Goal: Entertainment & Leisure: Browse casually

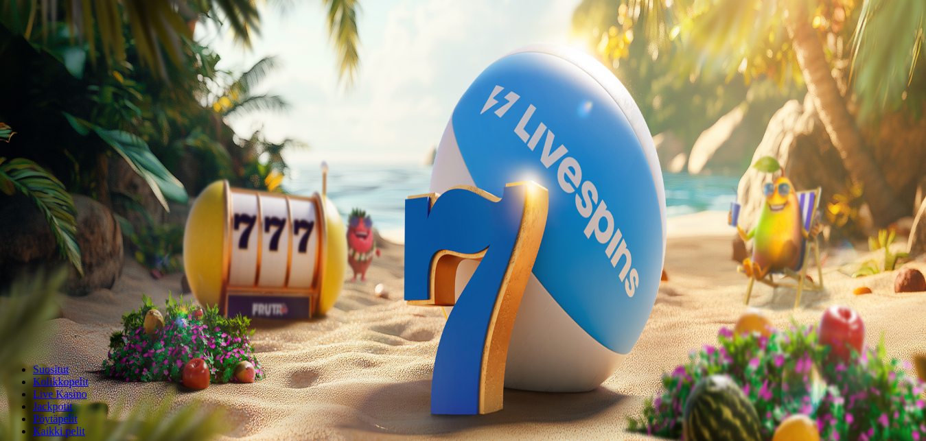
click at [92, 55] on span "Kirjaudu" at bounding box center [95, 50] width 34 height 10
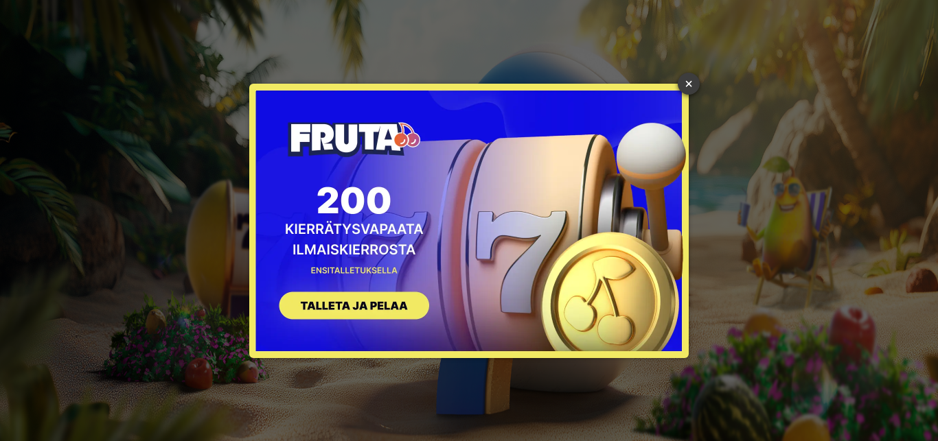
click at [695, 82] on link "×" at bounding box center [689, 84] width 22 height 22
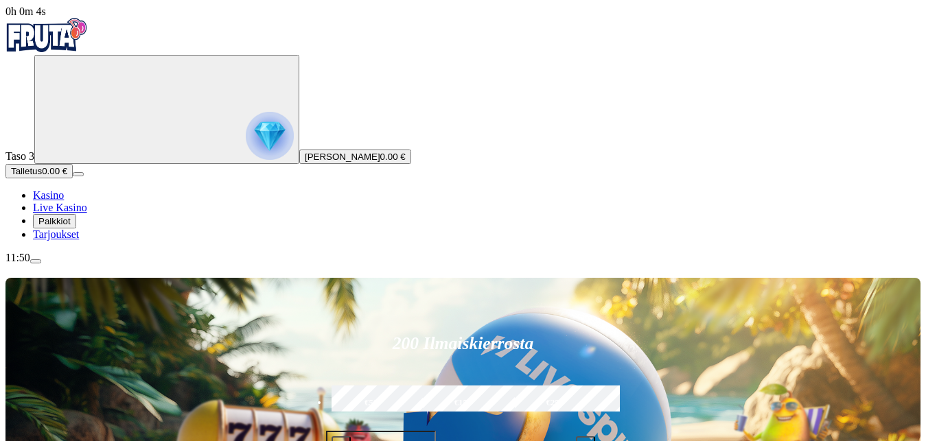
click at [70, 227] on span "Palkkiot" at bounding box center [54, 221] width 32 height 10
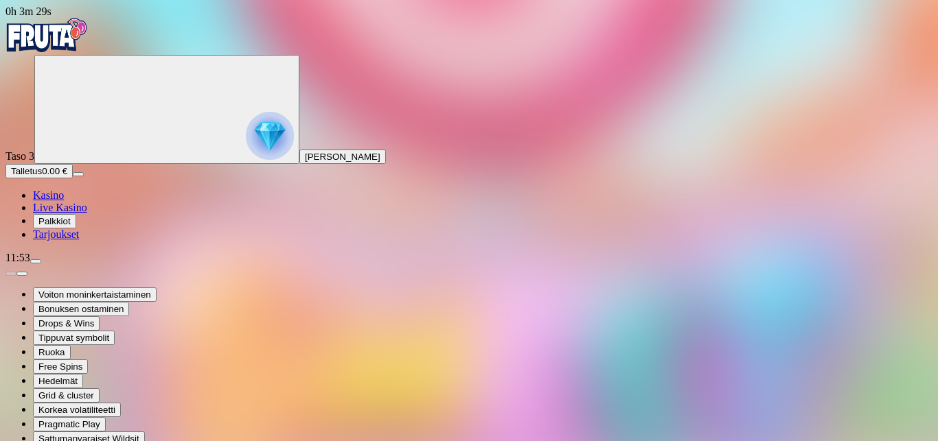
click at [64, 201] on span "Kasino" at bounding box center [48, 195] width 31 height 12
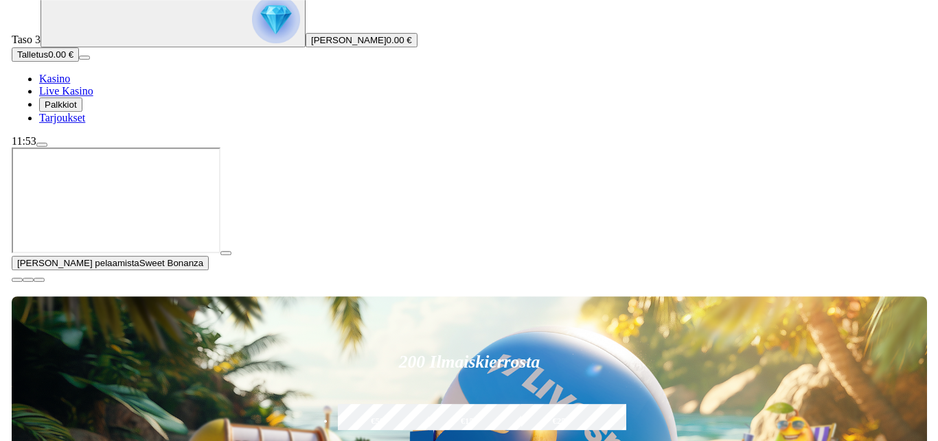
scroll to position [140, 0]
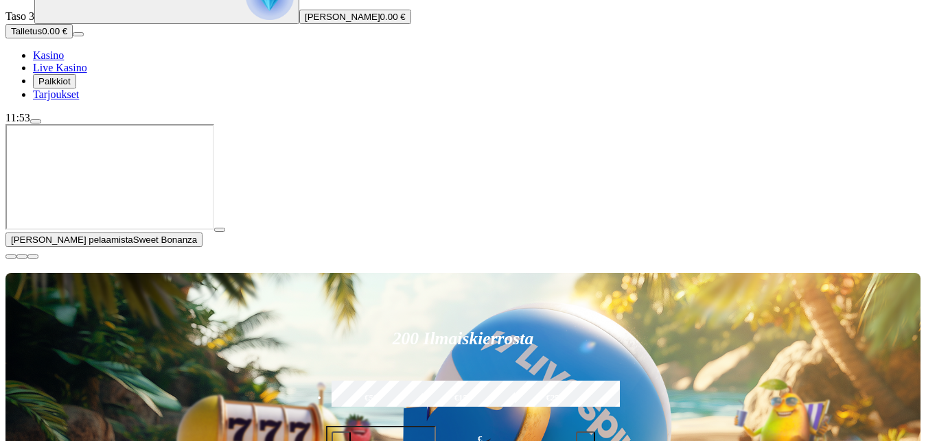
click at [71, 86] on span "Palkkiot" at bounding box center [54, 81] width 32 height 10
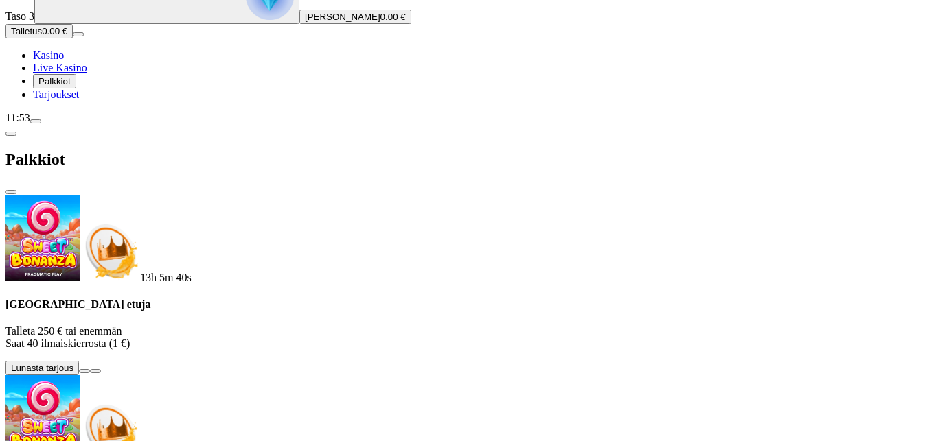
click at [380, 22] on span "0.00 €" at bounding box center [392, 17] width 25 height 10
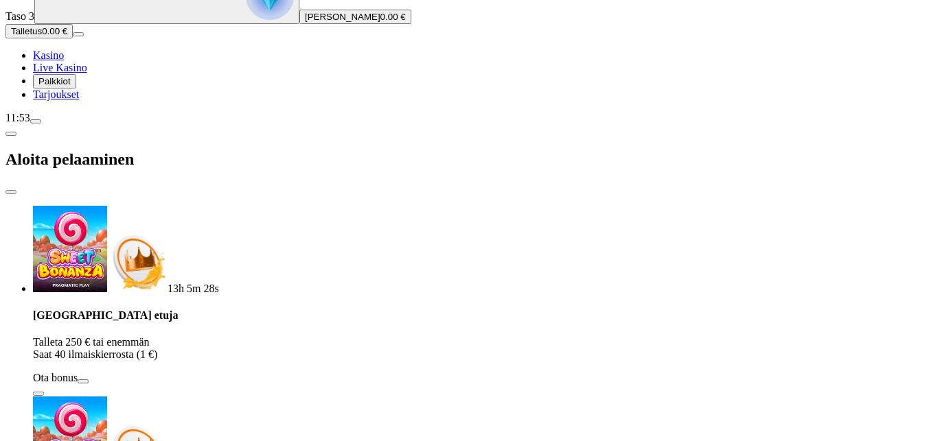
click at [71, 100] on span "Tarjoukset" at bounding box center [56, 95] width 46 height 12
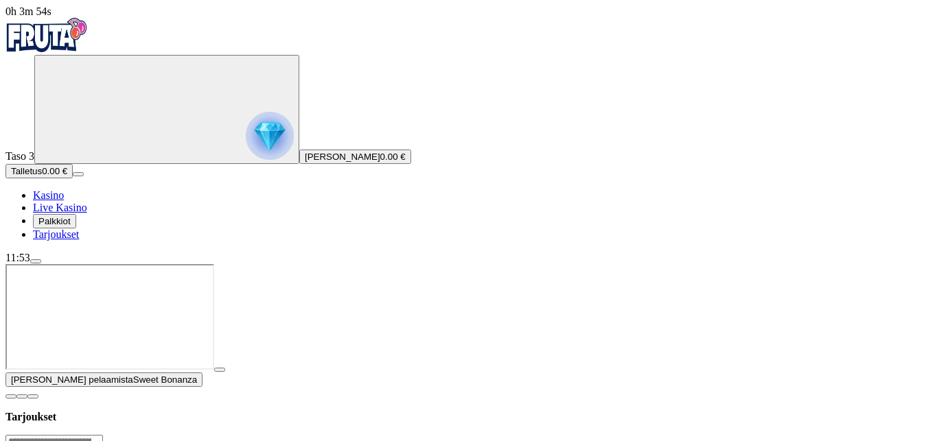
click at [299, 164] on button "[PERSON_NAME] 0.00 €" at bounding box center [355, 157] width 112 height 14
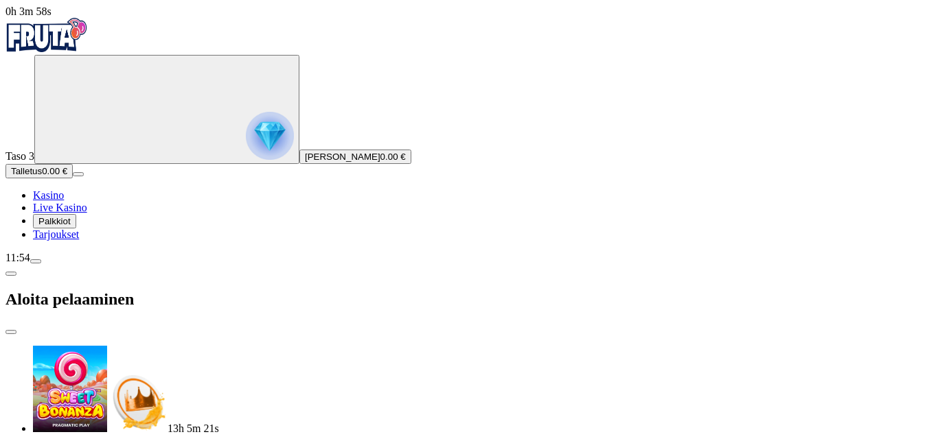
click at [36, 262] on span "menu icon" at bounding box center [36, 262] width 0 height 0
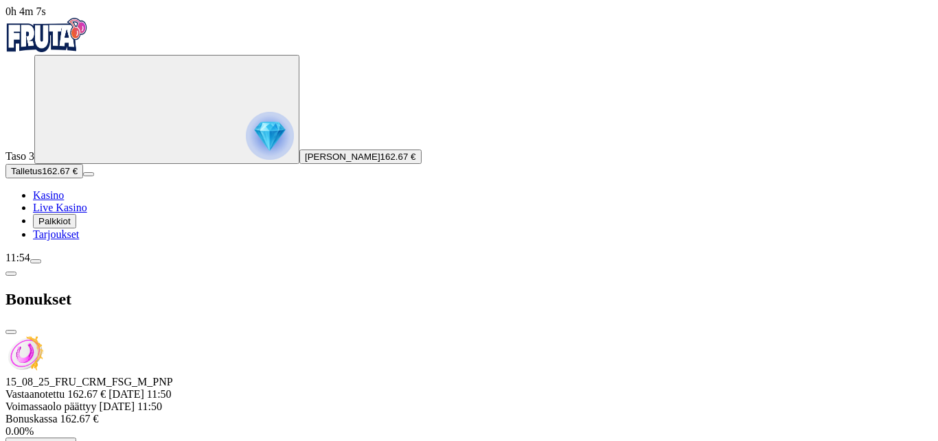
click at [11, 332] on span "close icon" at bounding box center [11, 332] width 0 height 0
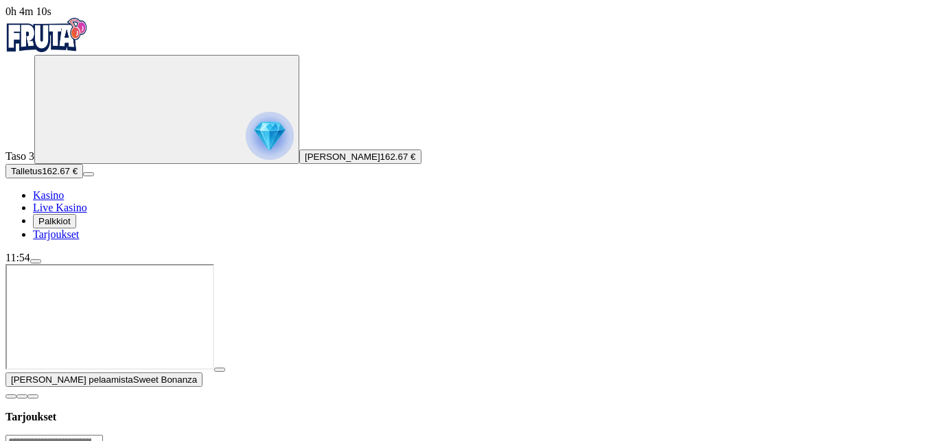
click at [64, 201] on span "Kasino" at bounding box center [48, 195] width 31 height 12
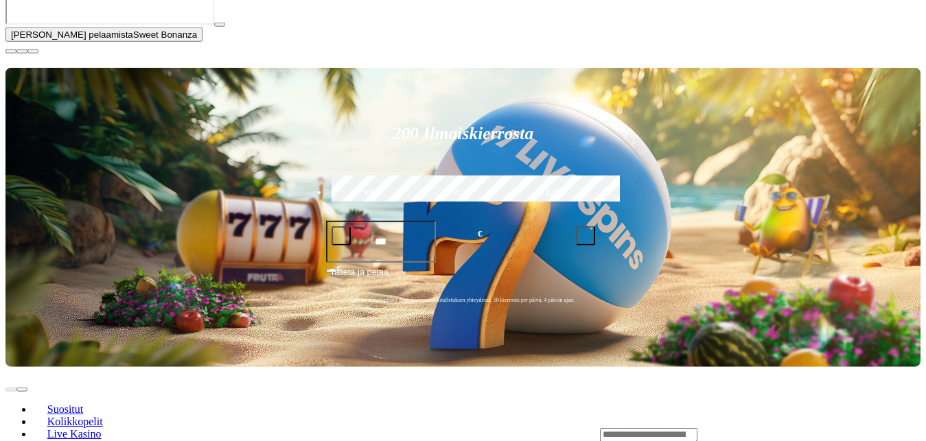
scroll to position [350, 0]
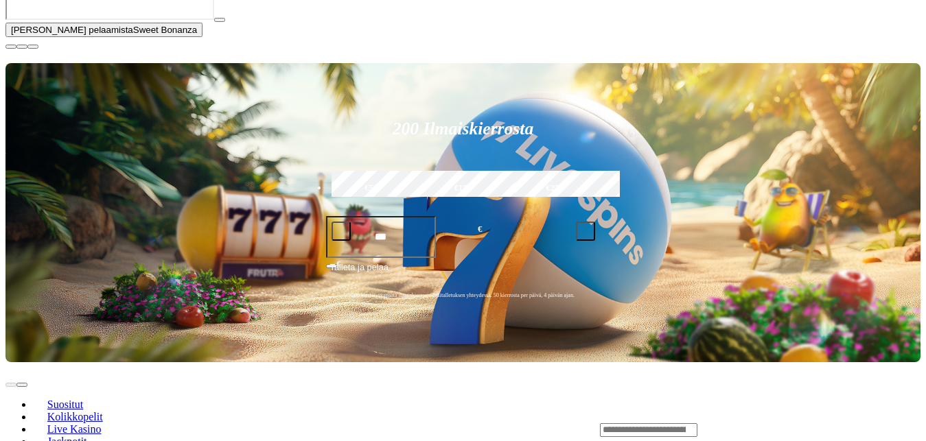
click at [11, 47] on span "close icon" at bounding box center [11, 47] width 0 height 0
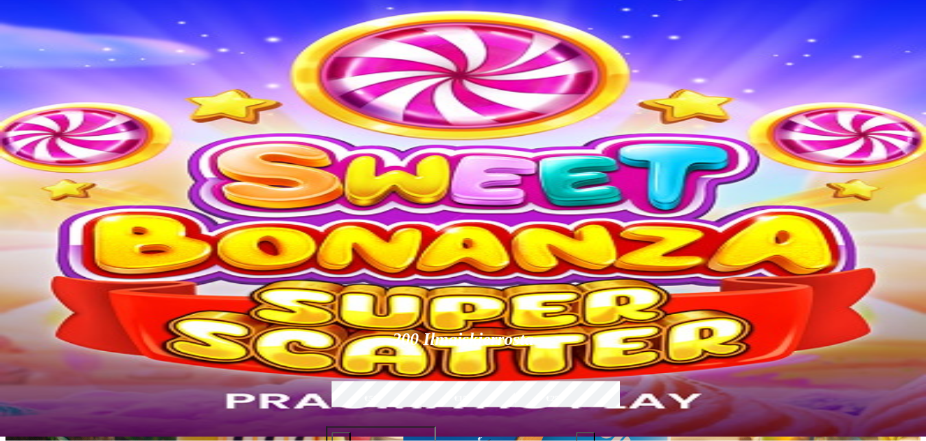
scroll to position [0, 0]
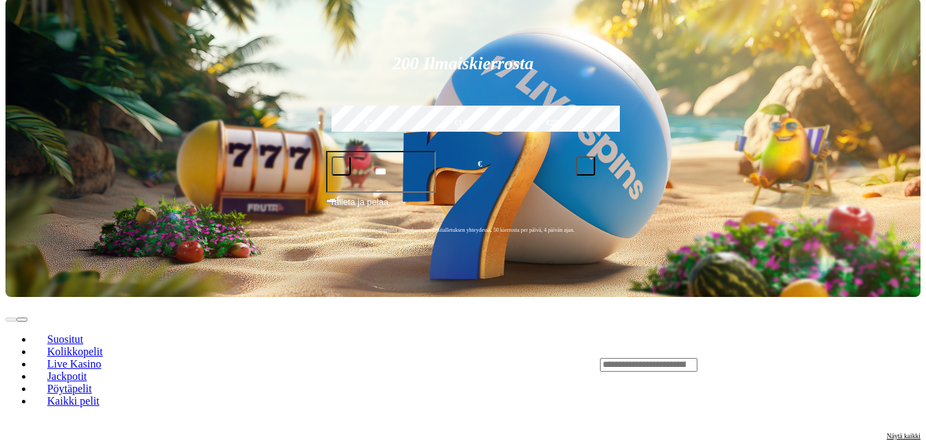
scroll to position [140, 0]
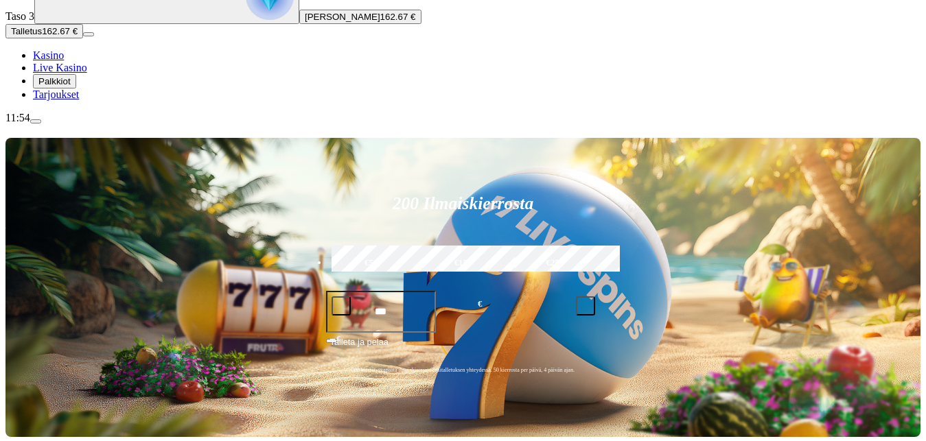
type input "****"
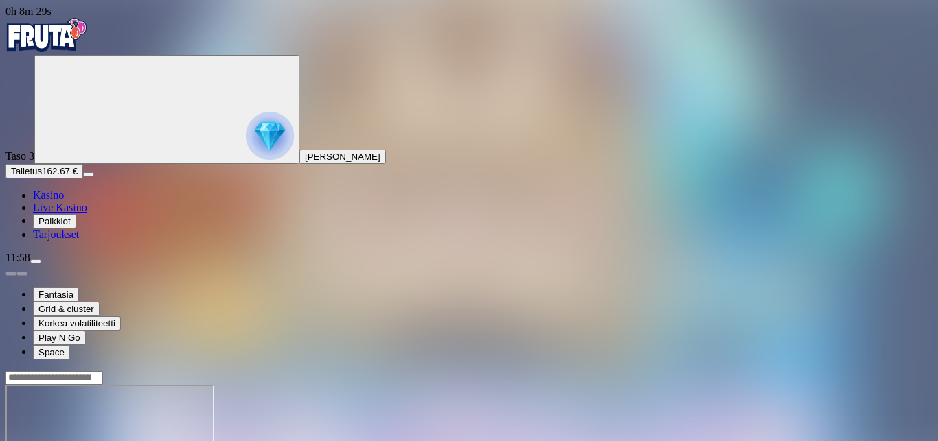
click at [305, 162] on span "[PERSON_NAME]" at bounding box center [343, 157] width 76 height 10
click at [71, 227] on span "Palkkiot" at bounding box center [54, 221] width 32 height 10
click at [79, 240] on span "Tarjoukset" at bounding box center [56, 235] width 46 height 12
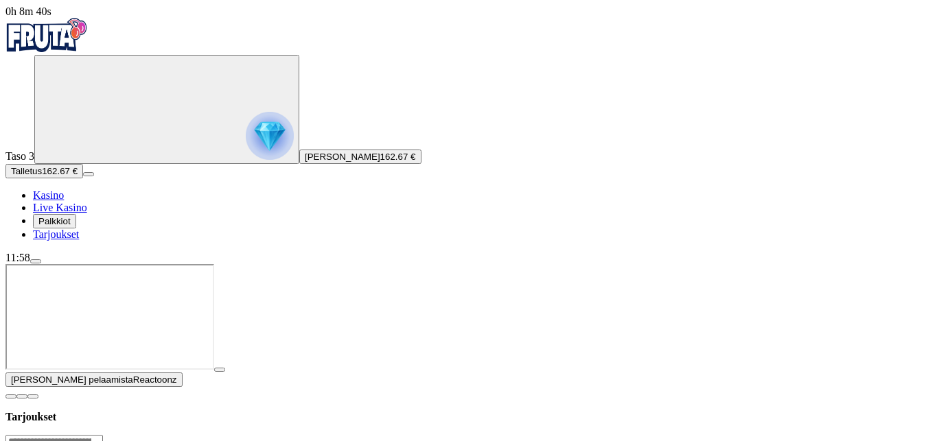
click at [380, 162] on span "162.67 €" at bounding box center [398, 157] width 36 height 10
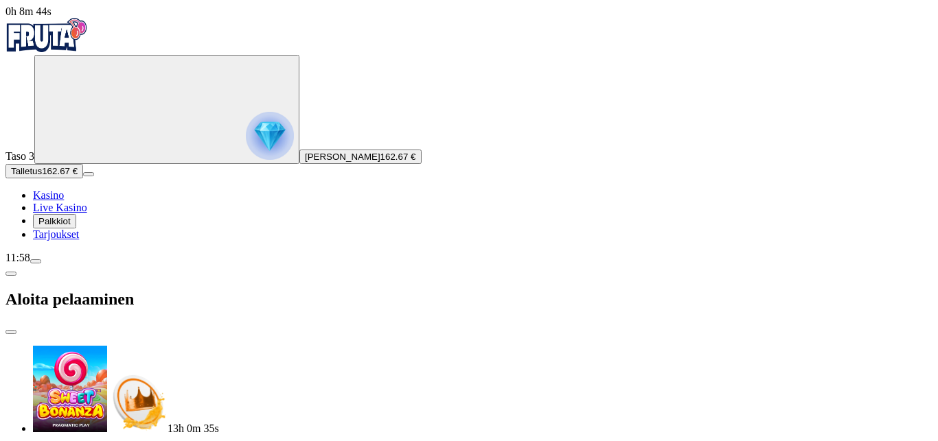
click at [246, 129] on img "Primary" at bounding box center [270, 136] width 48 height 48
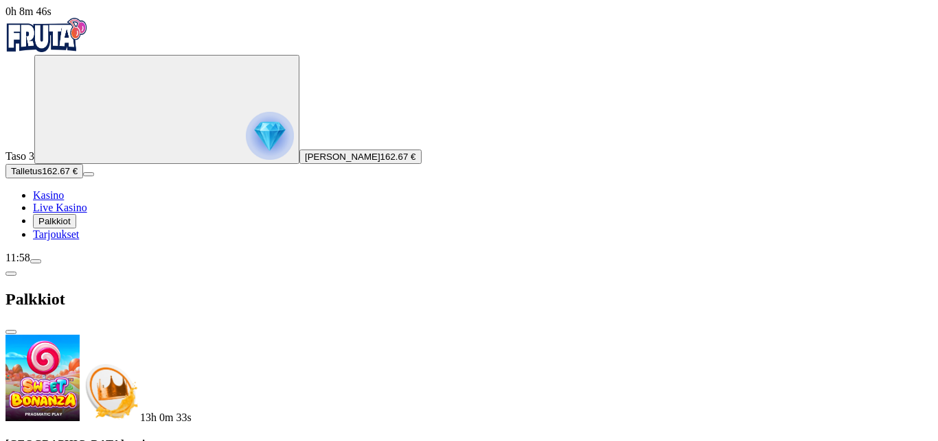
scroll to position [255, 0]
click at [36, 262] on span "menu icon" at bounding box center [36, 262] width 0 height 0
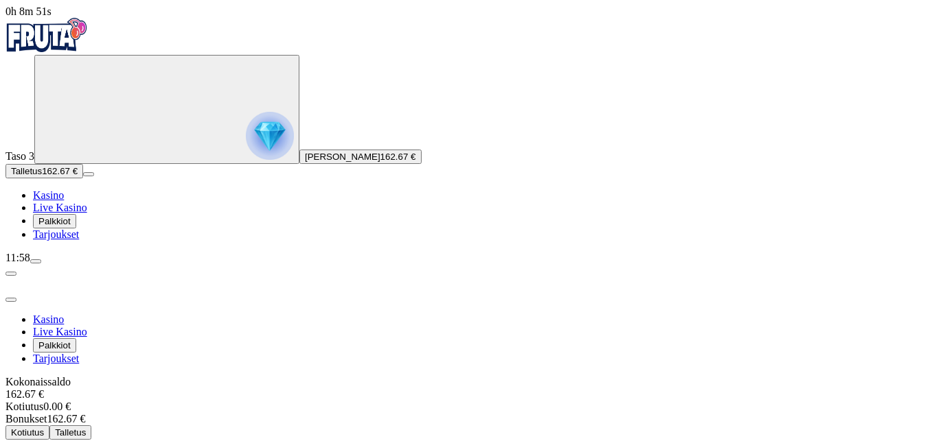
scroll to position [48, 0]
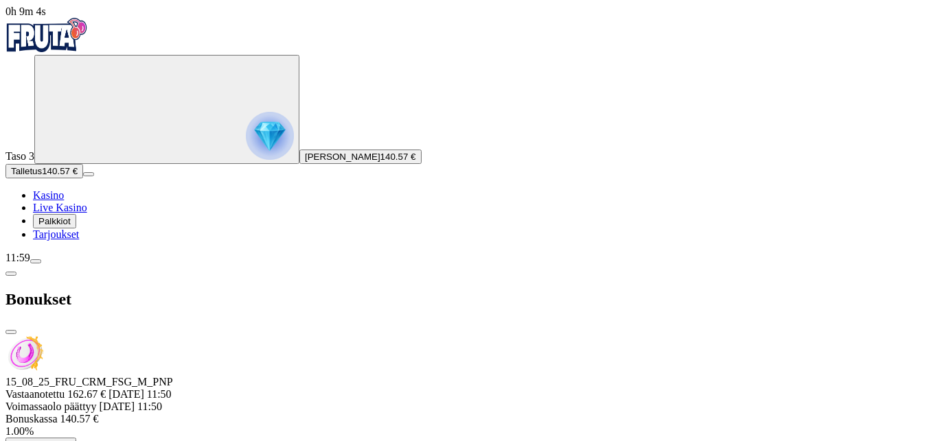
click at [11, 332] on span "close icon" at bounding box center [11, 332] width 0 height 0
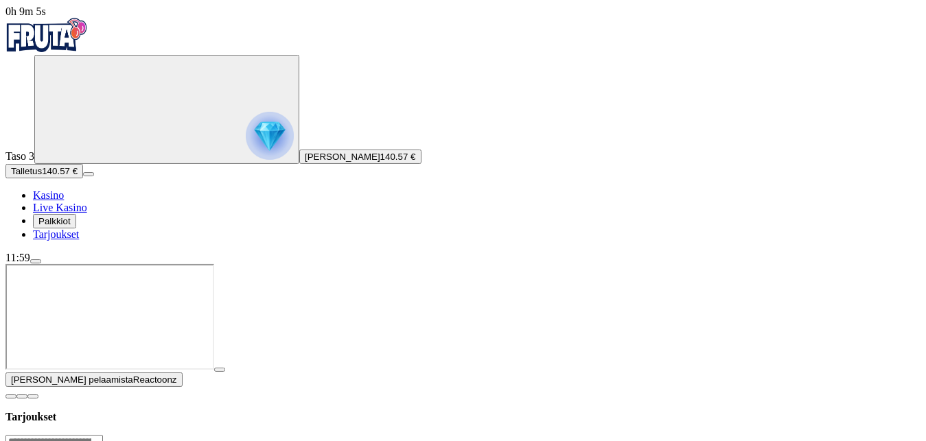
scroll to position [70, 0]
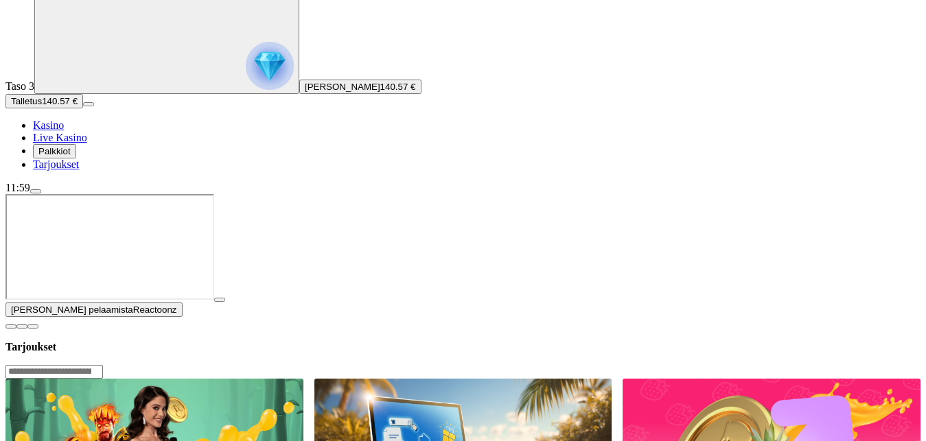
click at [225, 302] on button "button" at bounding box center [219, 300] width 11 height 4
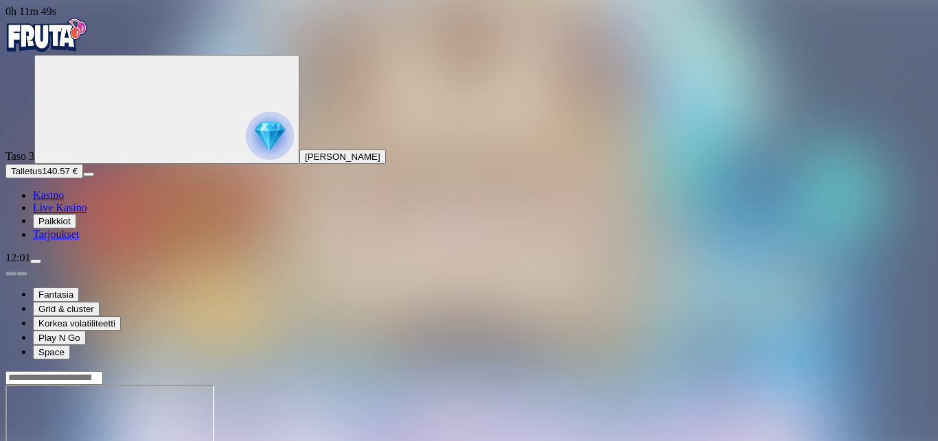
click at [64, 201] on span "Kasino" at bounding box center [48, 195] width 31 height 12
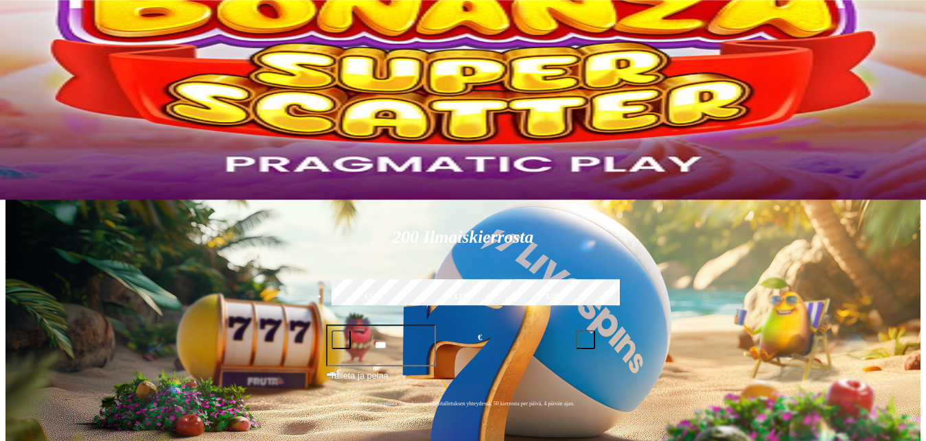
scroll to position [210, 0]
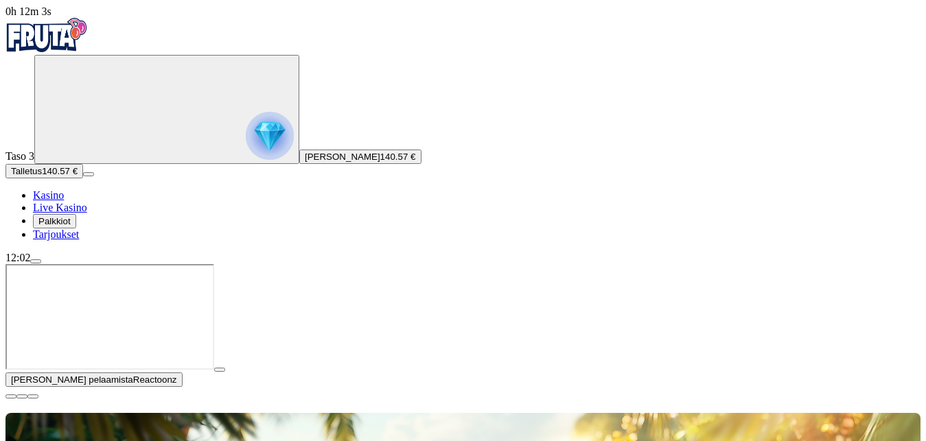
click at [11, 397] on span "close icon" at bounding box center [11, 397] width 0 height 0
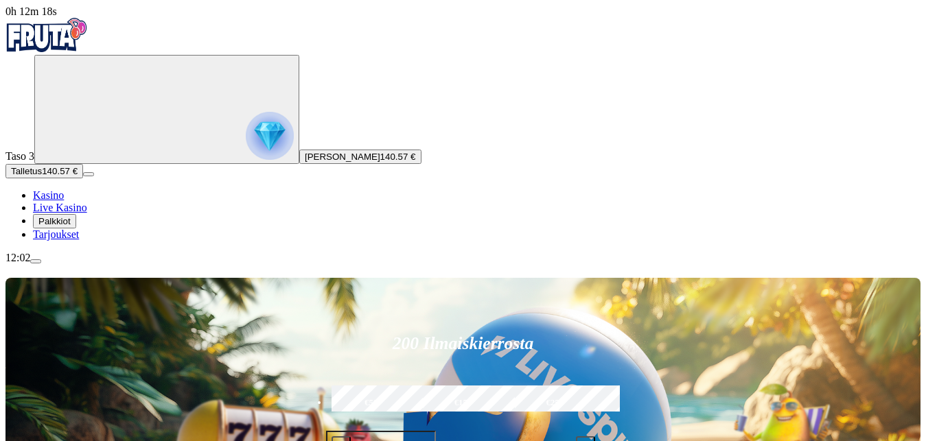
type input "*******"
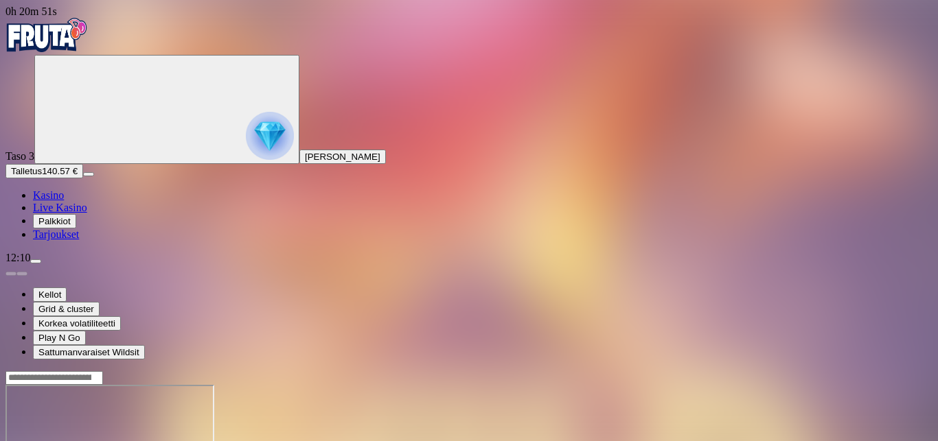
click at [64, 201] on span "Kasino" at bounding box center [48, 195] width 31 height 12
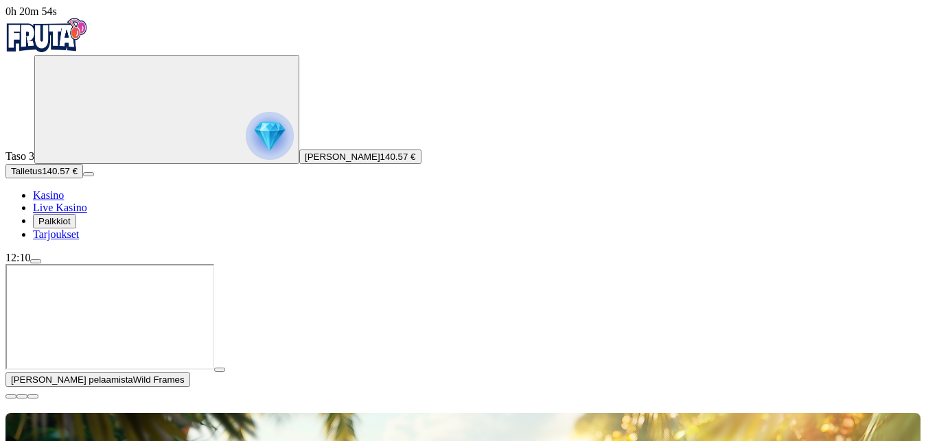
scroll to position [70, 0]
